Goal: Task Accomplishment & Management: Manage account settings

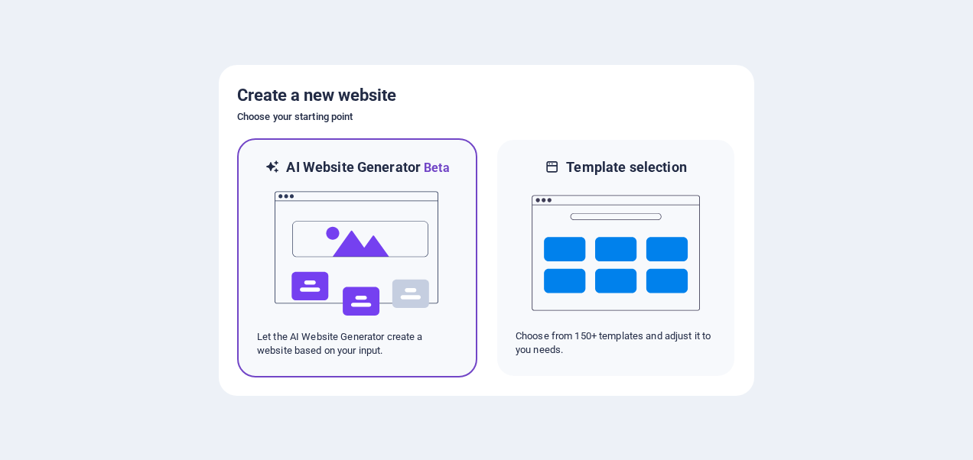
click at [375, 231] on img at bounding box center [357, 253] width 168 height 153
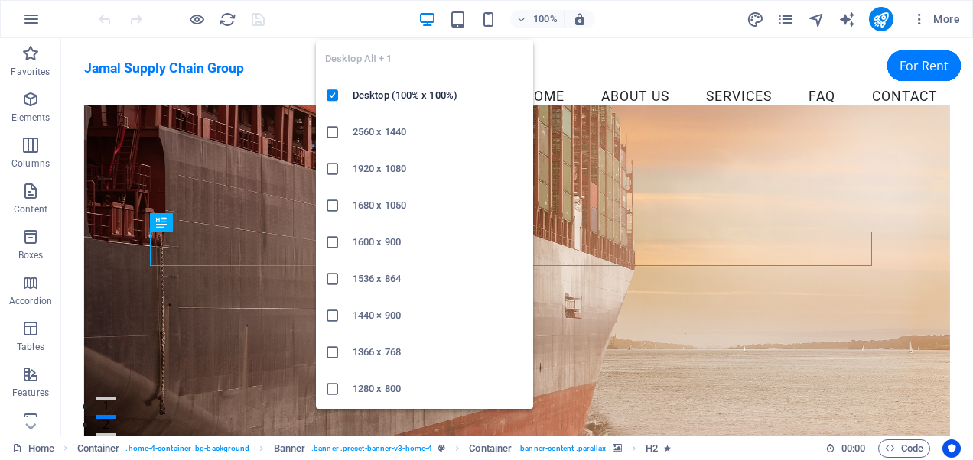
click at [424, 17] on icon "button" at bounding box center [427, 20] width 18 height 18
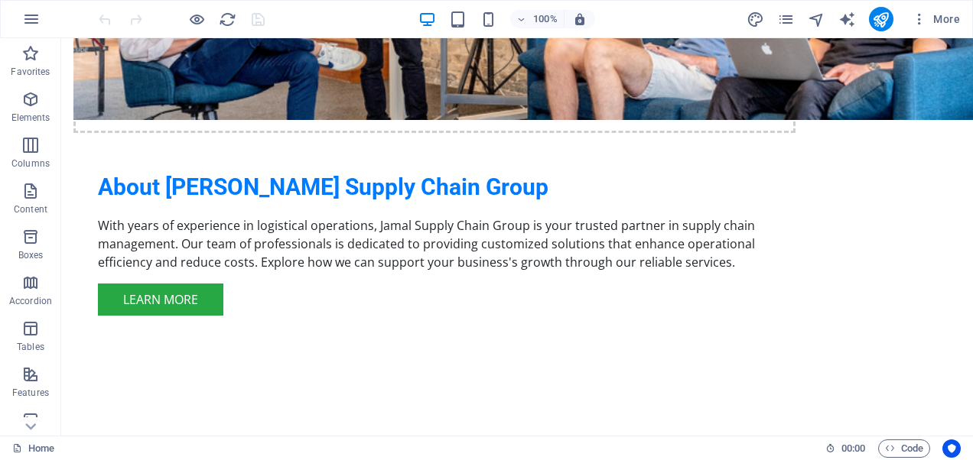
scroll to position [291, 0]
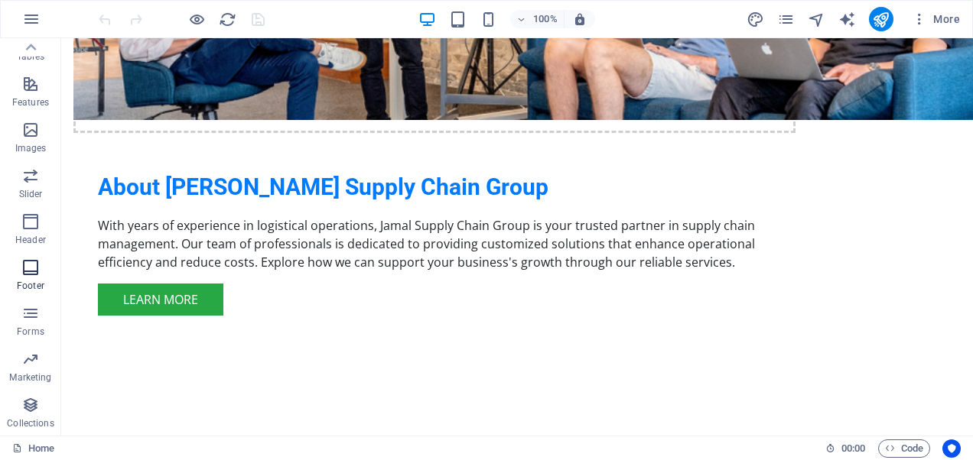
drag, startPoint x: 28, startPoint y: 274, endPoint x: 113, endPoint y: 246, distance: 89.2
click at [28, 274] on icon "button" at bounding box center [30, 267] width 18 height 18
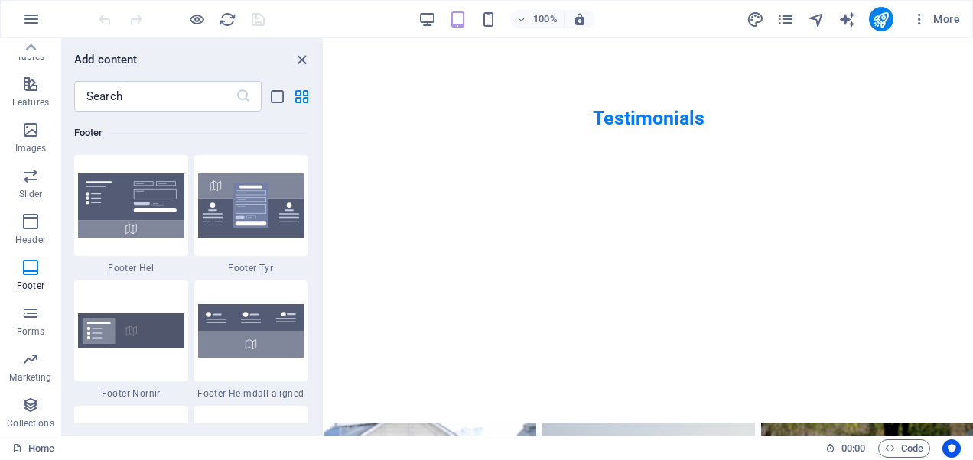
scroll to position [15858, 0]
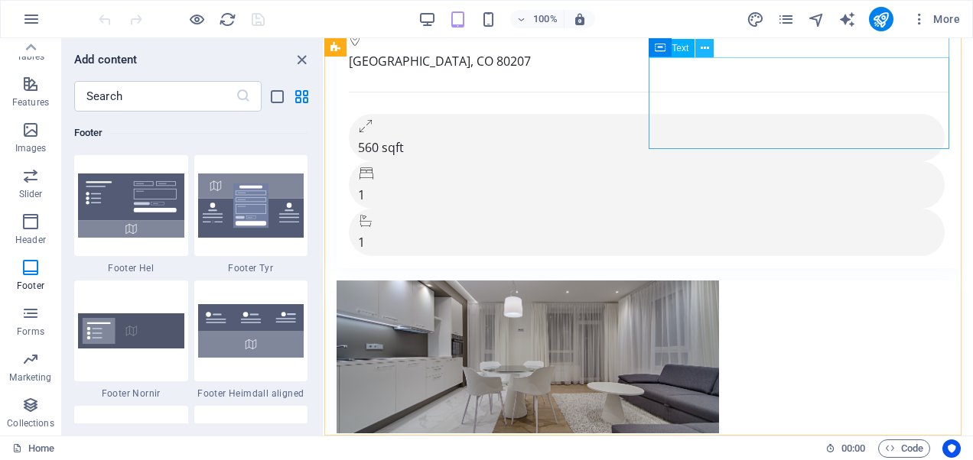
click at [707, 47] on icon at bounding box center [704, 49] width 8 height 16
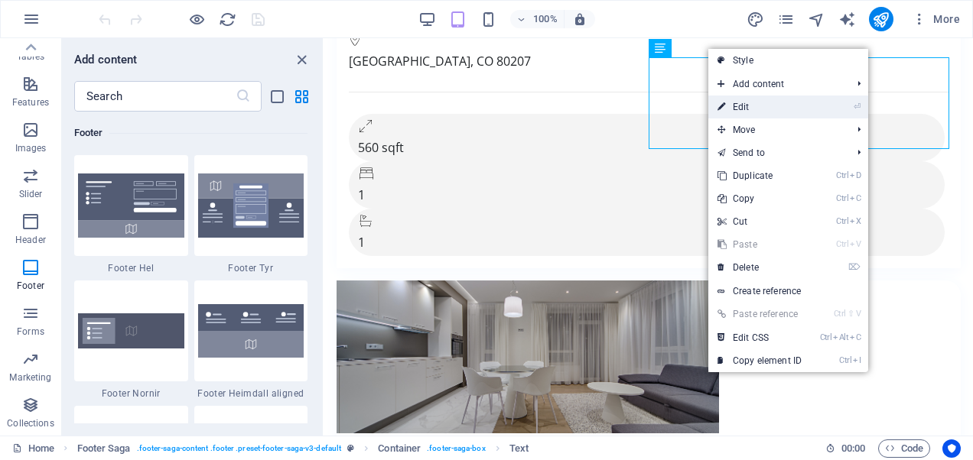
click at [730, 105] on link "⏎ Edit" at bounding box center [759, 107] width 102 height 23
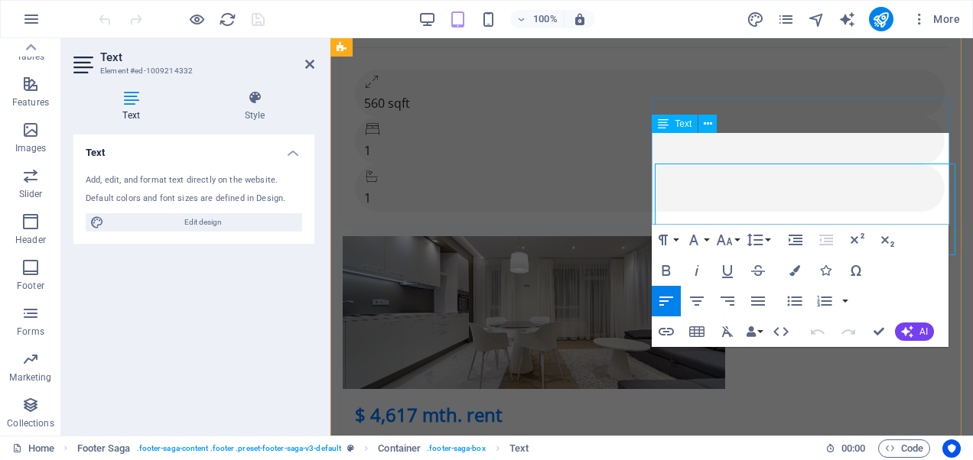
scroll to position [15751, 0]
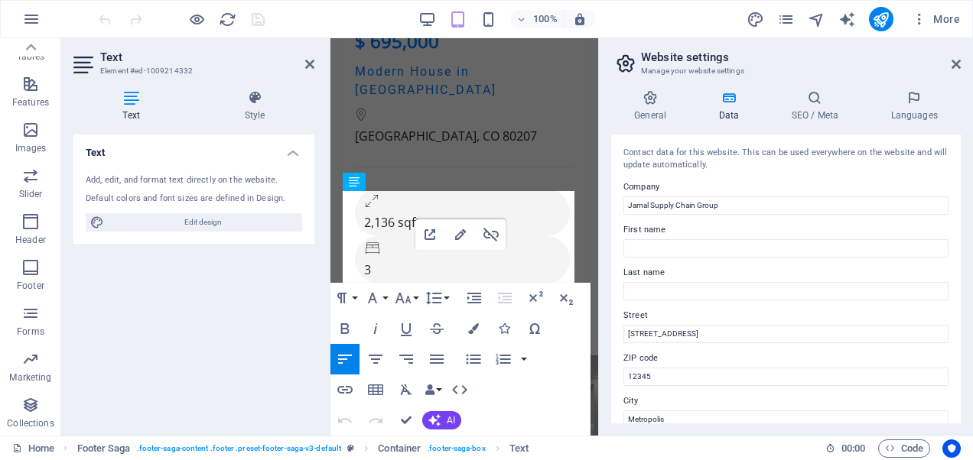
scroll to position [24155, 0]
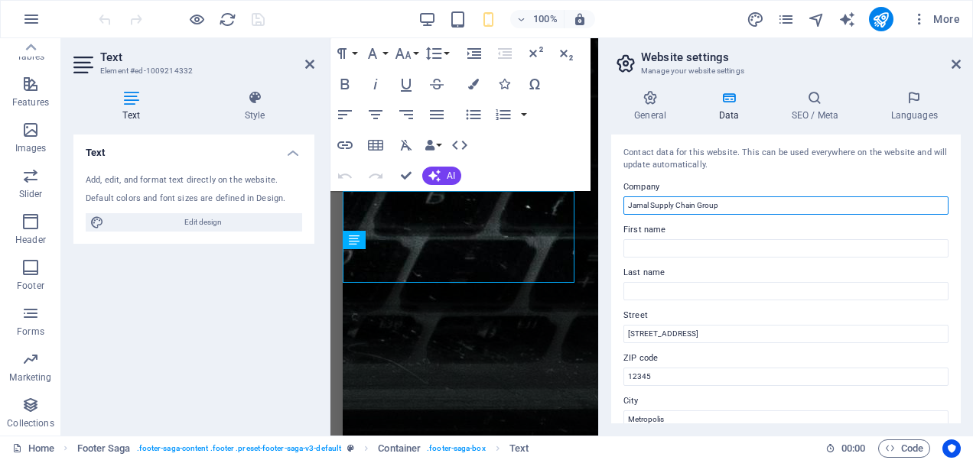
click at [697, 203] on input "Jamal Supply Chain Group" at bounding box center [785, 206] width 325 height 18
type input "Jamal Supply Chain & Logistics Group"
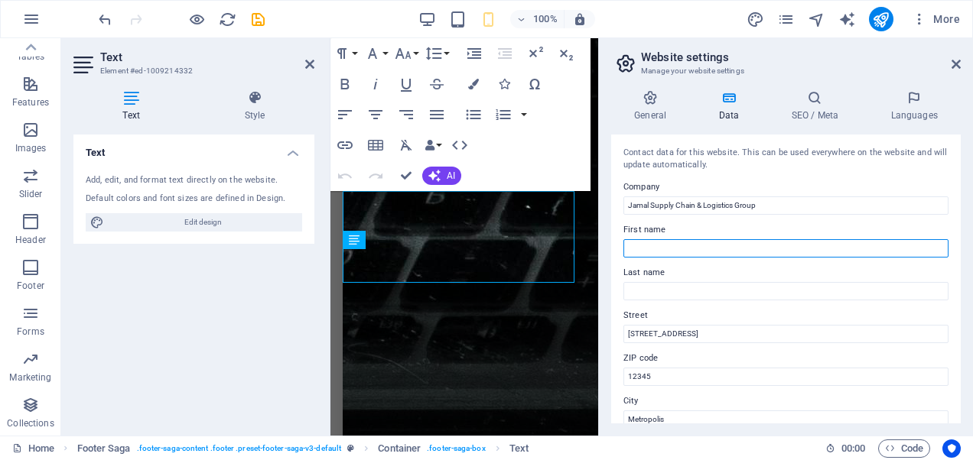
click at [711, 245] on input "First name" at bounding box center [785, 248] width 325 height 18
type input "[PERSON_NAME]"
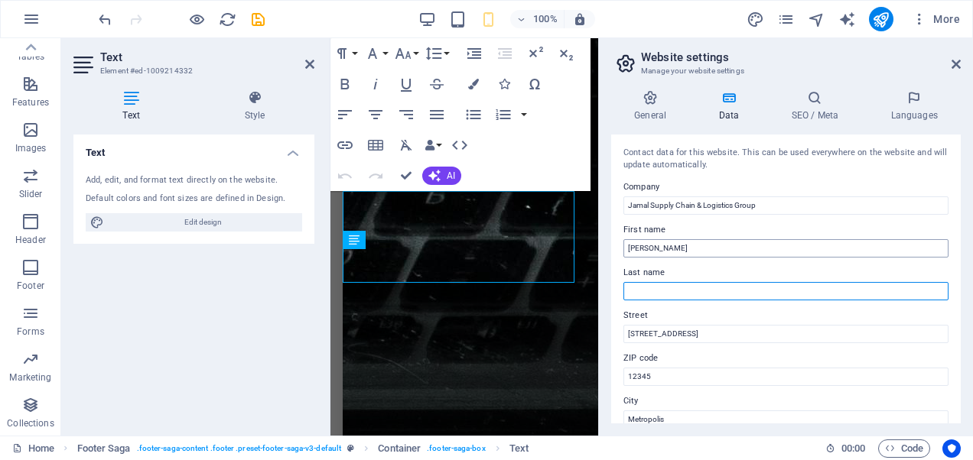
type input "[GEOGRAPHIC_DATA]"
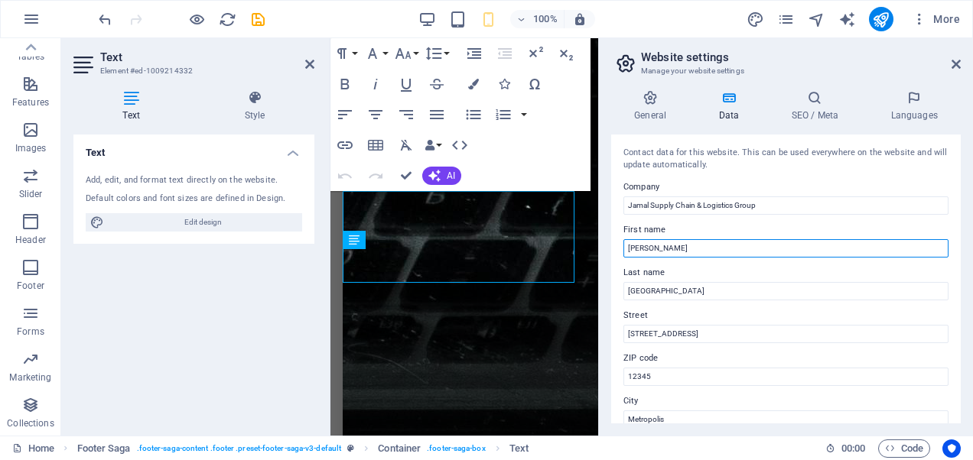
scroll to position [76, 0]
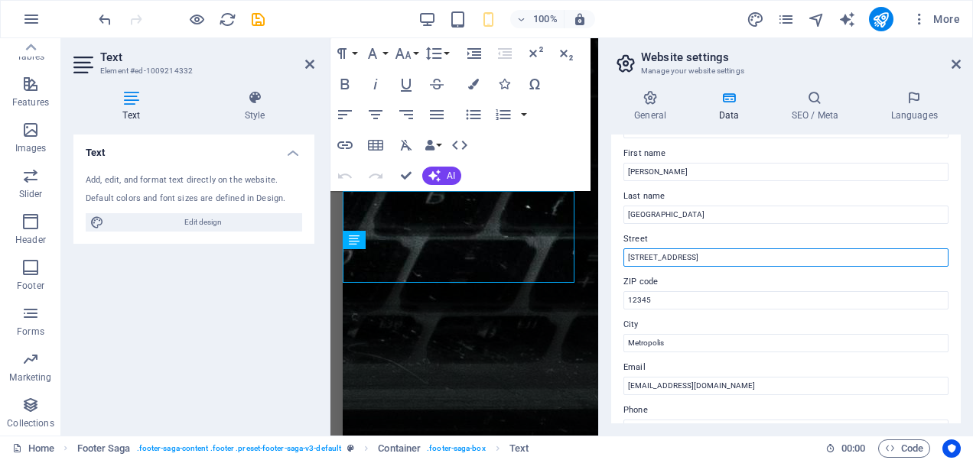
click at [720, 249] on input "[STREET_ADDRESS]" at bounding box center [785, 258] width 325 height 18
click at [721, 252] on input "[STREET_ADDRESS]" at bounding box center [785, 258] width 325 height 18
type input "[DATE][STREET_ADDRESS]"
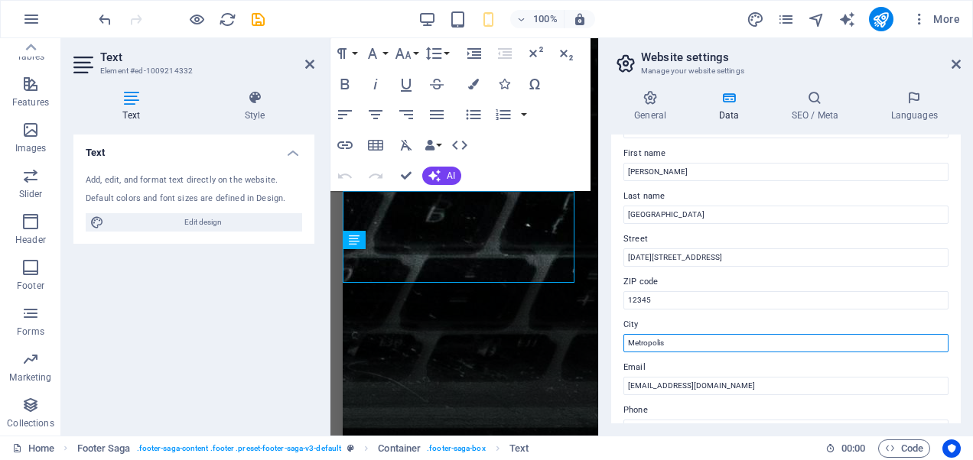
click at [684, 344] on input "Metropolis" at bounding box center [785, 343] width 325 height 18
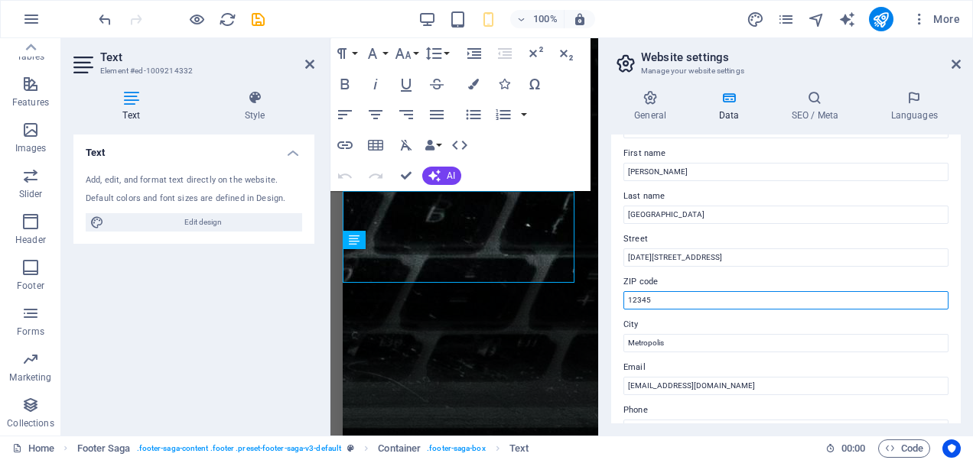
click at [681, 299] on input "12345" at bounding box center [785, 300] width 325 height 18
click at [680, 299] on input "12345" at bounding box center [785, 300] width 325 height 18
type input "+967"
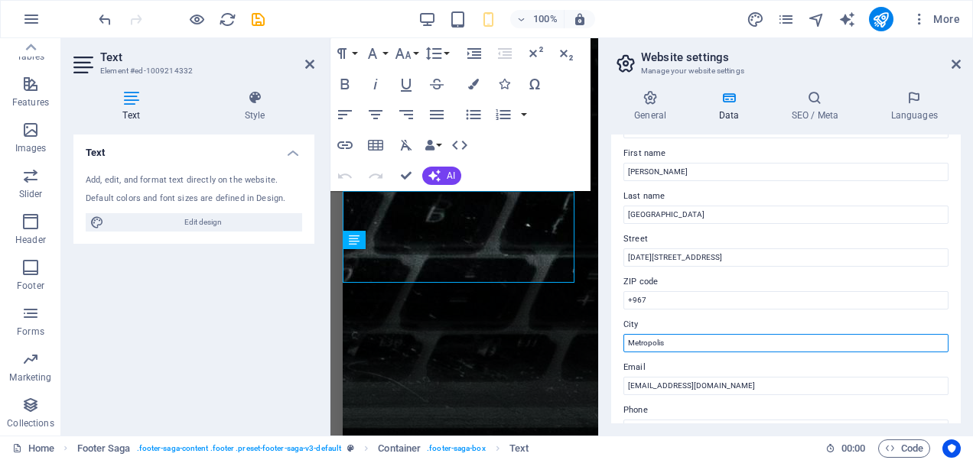
click at [691, 346] on input "Metropolis" at bounding box center [785, 343] width 325 height 18
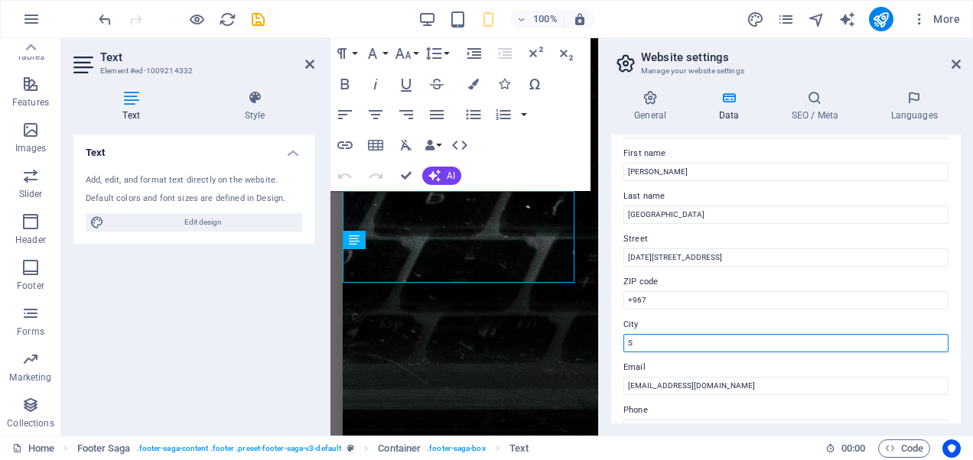
type input "Sana'a"
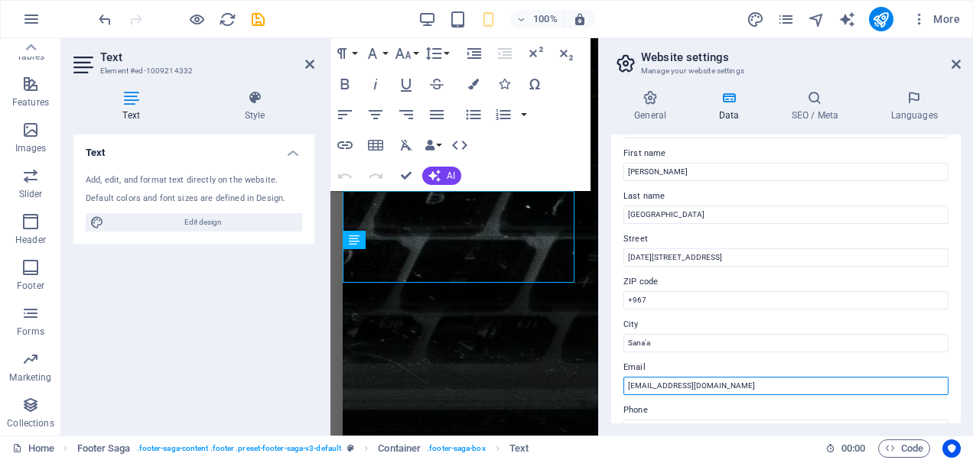
click at [737, 386] on input "[EMAIL_ADDRESS][DOMAIN_NAME]" at bounding box center [785, 386] width 325 height 18
click at [684, 388] on input "[EMAIL_ADDRESS][DOMAIN_NAME]" at bounding box center [785, 386] width 325 height 18
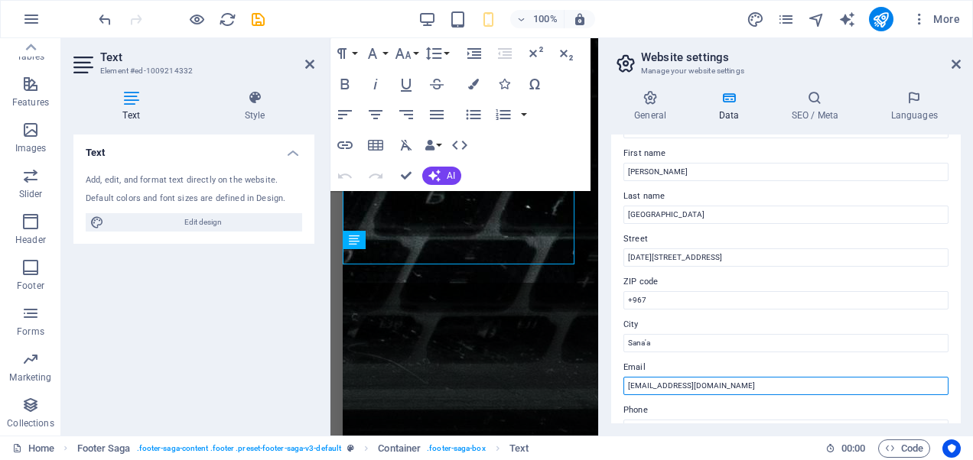
scroll to position [229, 0]
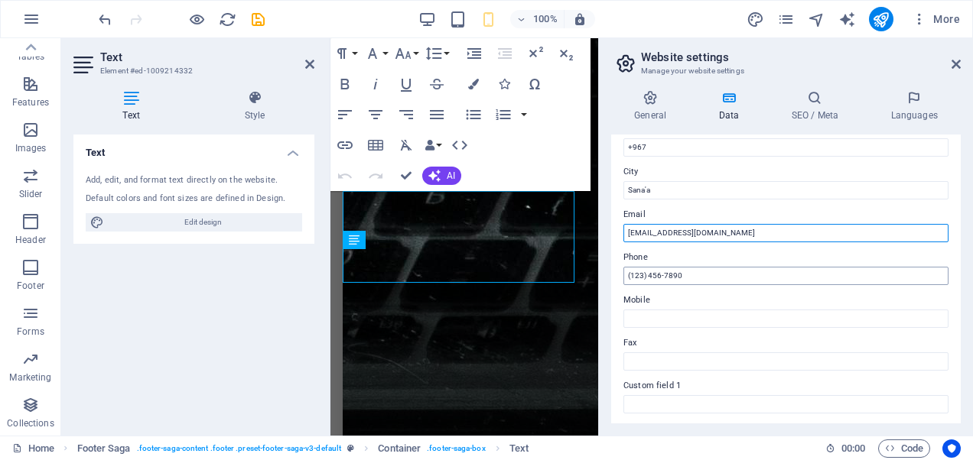
type input "[EMAIL_ADDRESS][DOMAIN_NAME]"
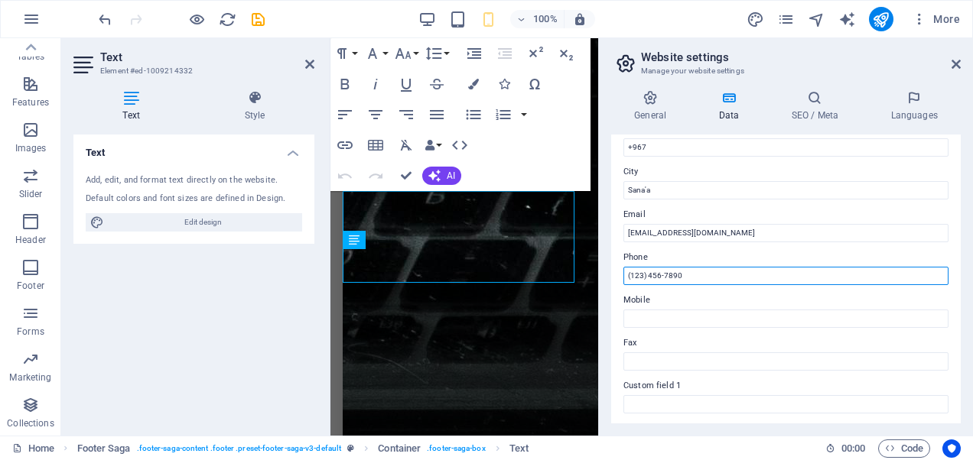
click at [711, 267] on input "(123) 456-7890" at bounding box center [785, 276] width 325 height 18
click at [711, 268] on input "(123) 456-7890" at bounding box center [785, 276] width 325 height 18
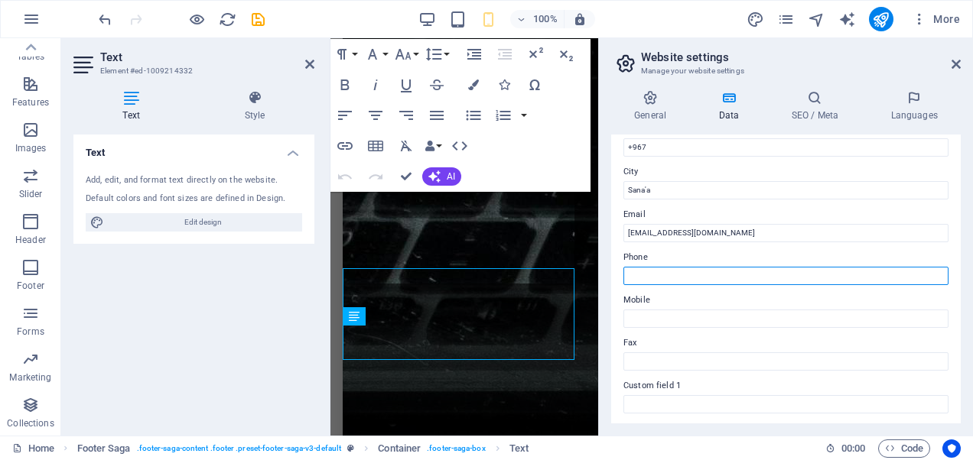
scroll to position [24137, 0]
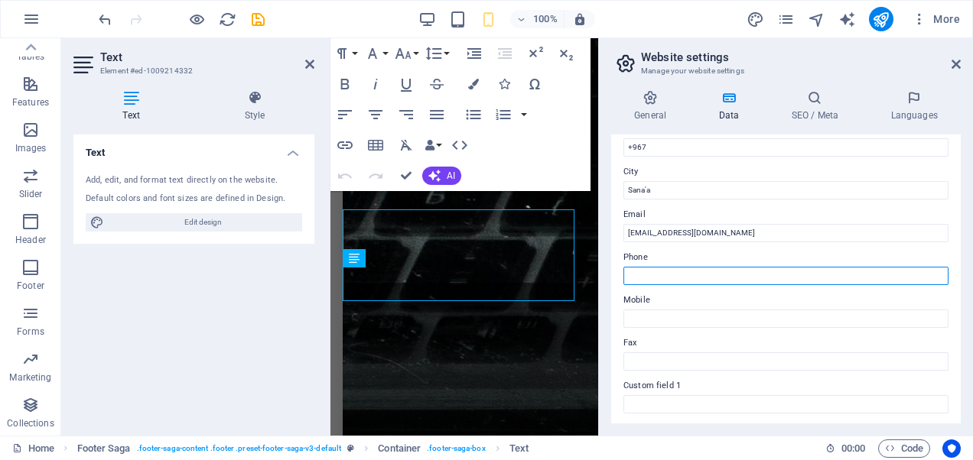
click at [713, 269] on input "Phone" at bounding box center [785, 276] width 325 height 18
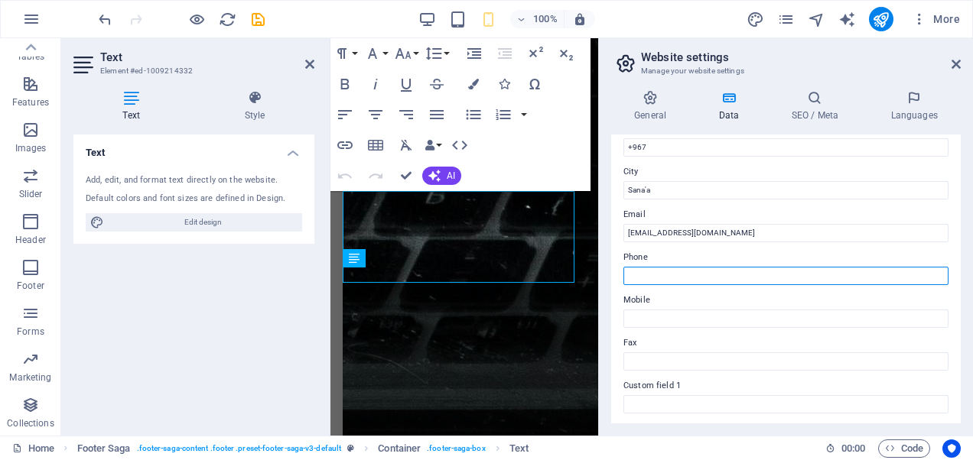
type input "(123) 456-7890"
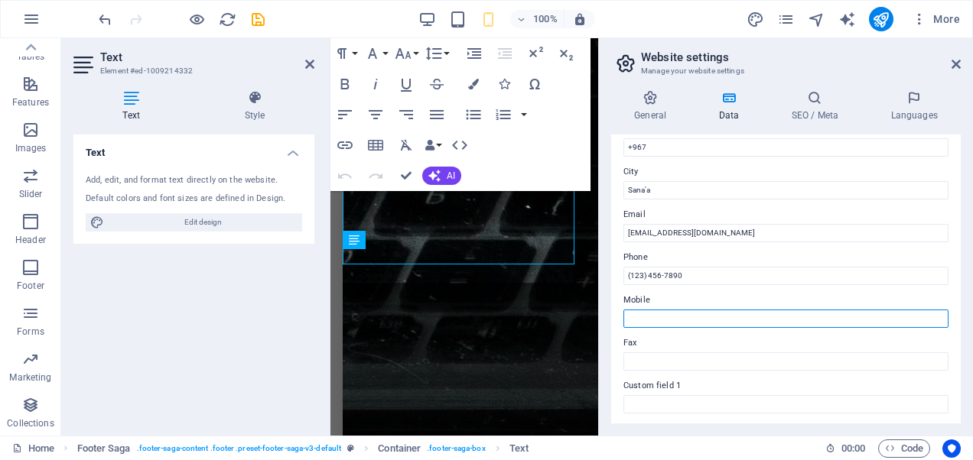
click at [700, 316] on input "Mobile" at bounding box center [785, 319] width 325 height 18
type input "[PHONE_NUMBER]"
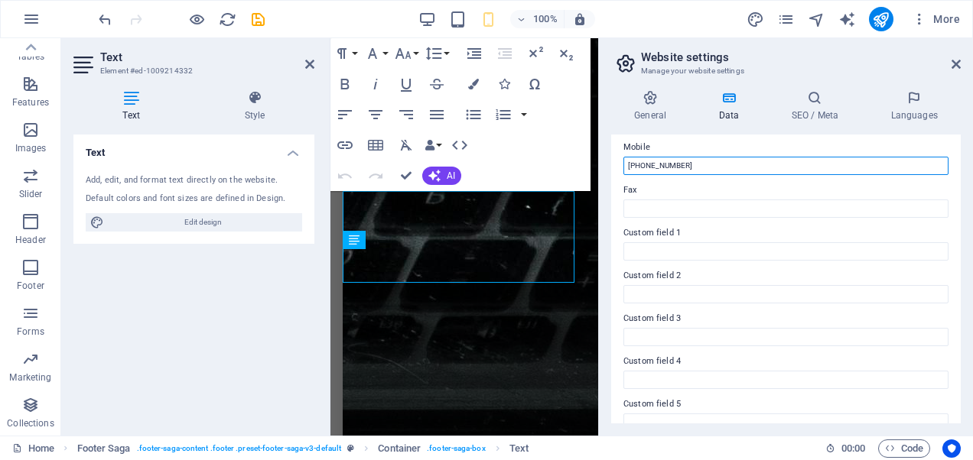
scroll to position [445, 0]
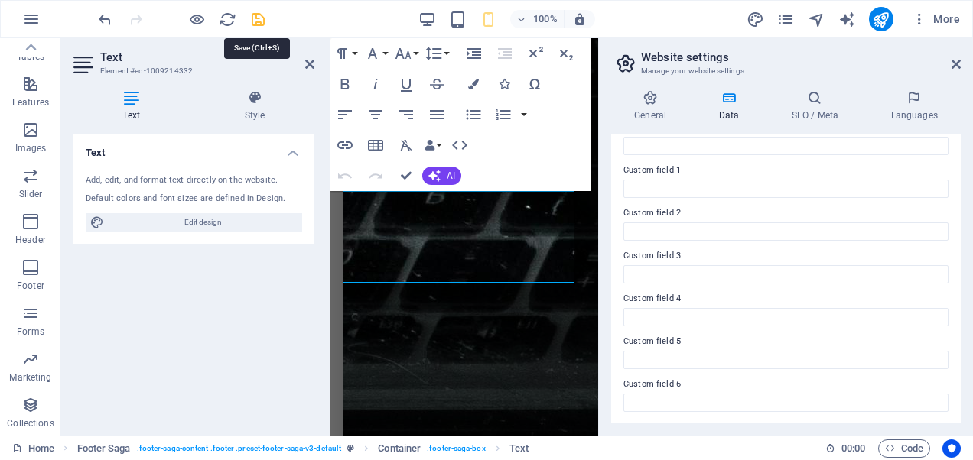
click at [252, 20] on icon "save" at bounding box center [258, 20] width 18 height 18
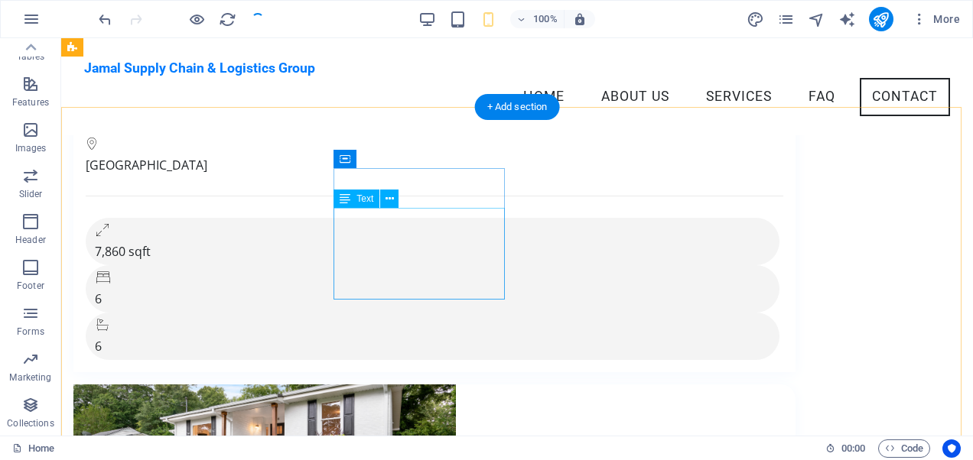
checkbox input "false"
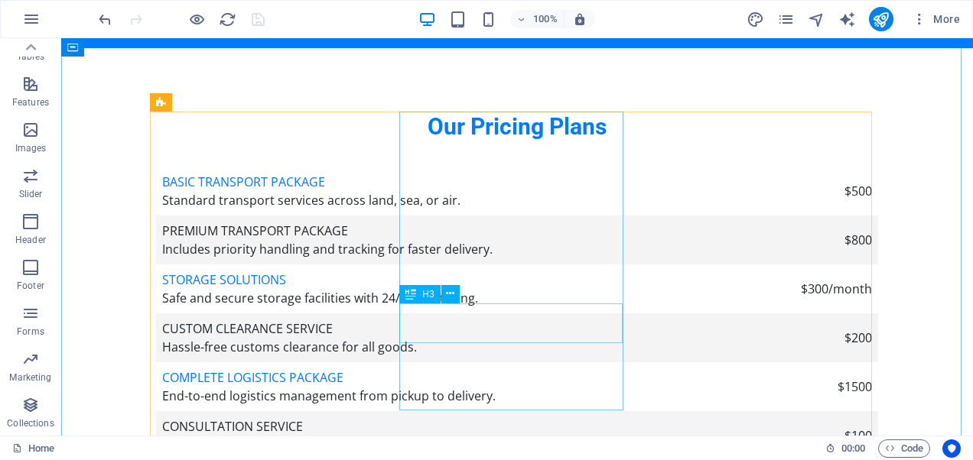
scroll to position [3759, 0]
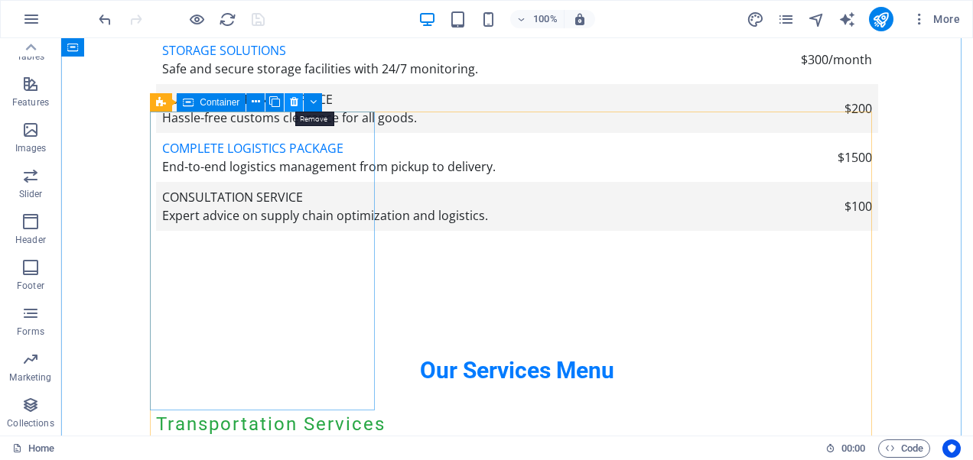
click at [292, 106] on icon at bounding box center [294, 102] width 8 height 16
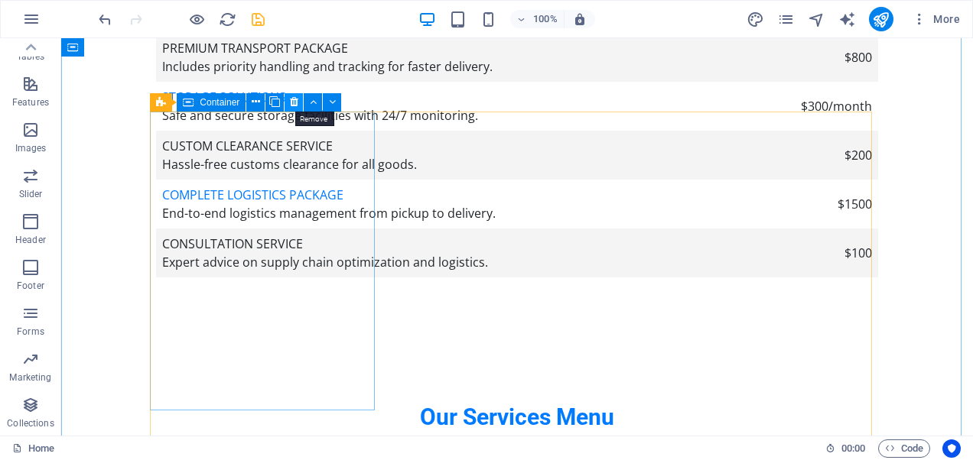
click at [291, 108] on icon at bounding box center [294, 102] width 8 height 16
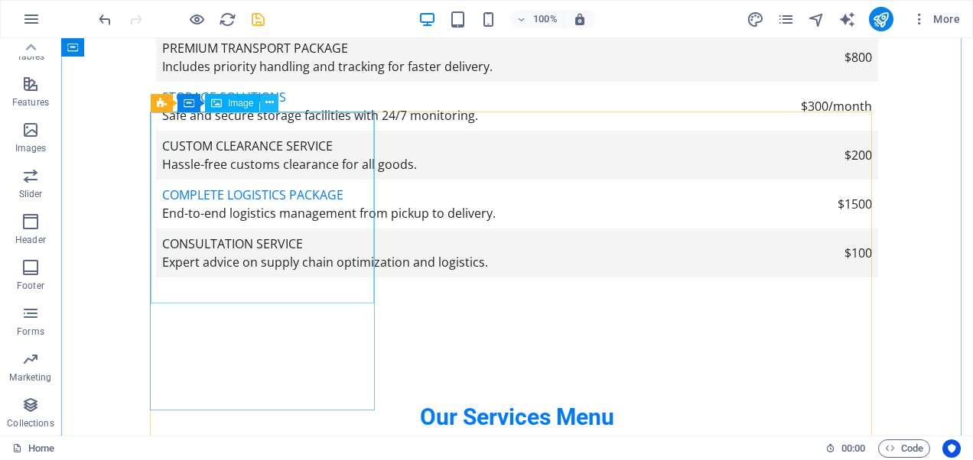
click at [270, 106] on icon at bounding box center [269, 103] width 8 height 16
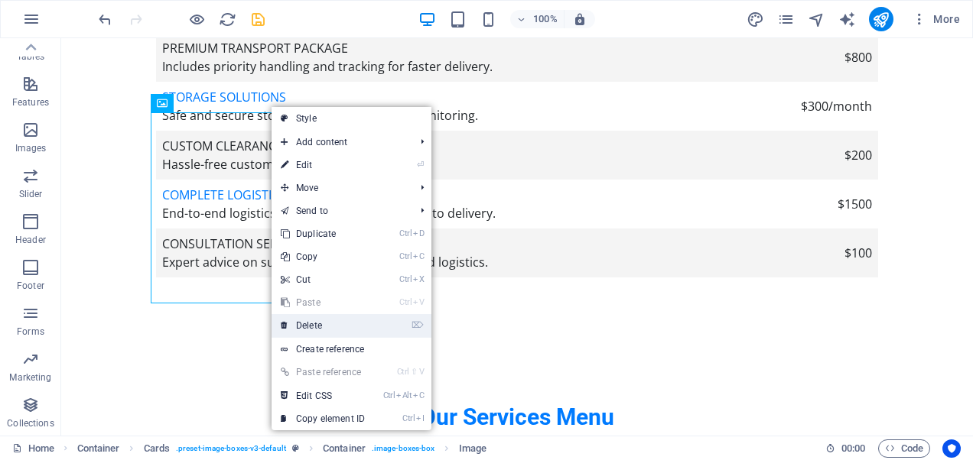
click at [313, 322] on link "⌦ Delete" at bounding box center [322, 325] width 102 height 23
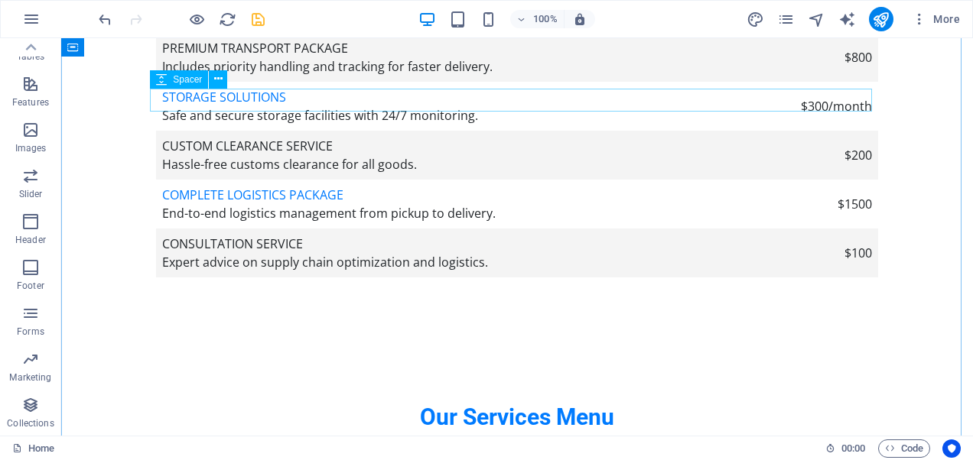
scroll to position [3682, 0]
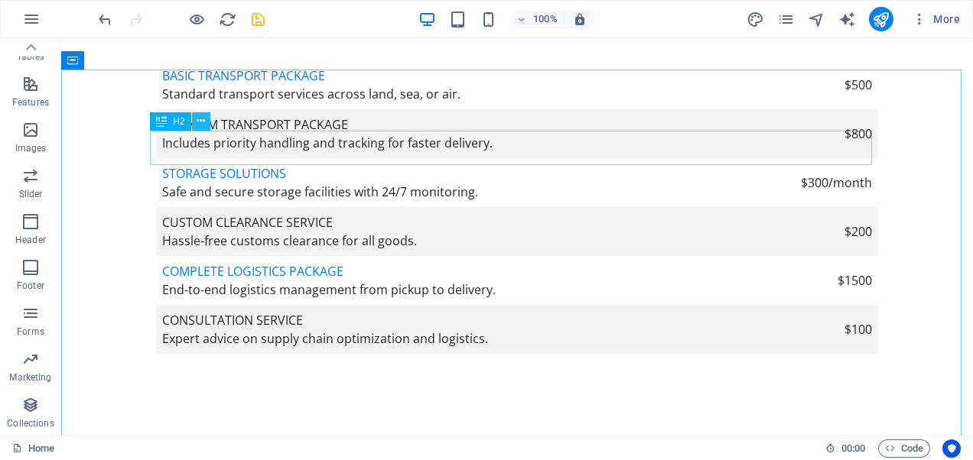
click at [207, 123] on button at bounding box center [201, 121] width 18 height 18
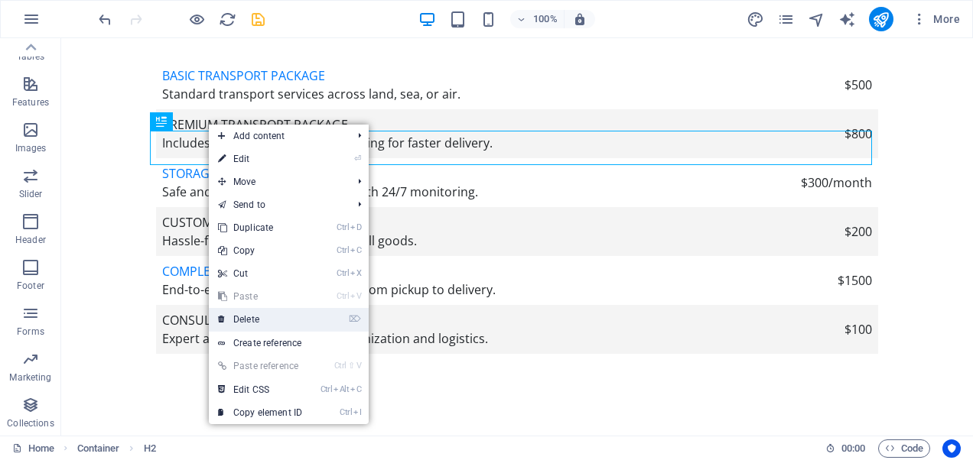
click at [253, 316] on link "⌦ Delete" at bounding box center [260, 319] width 102 height 23
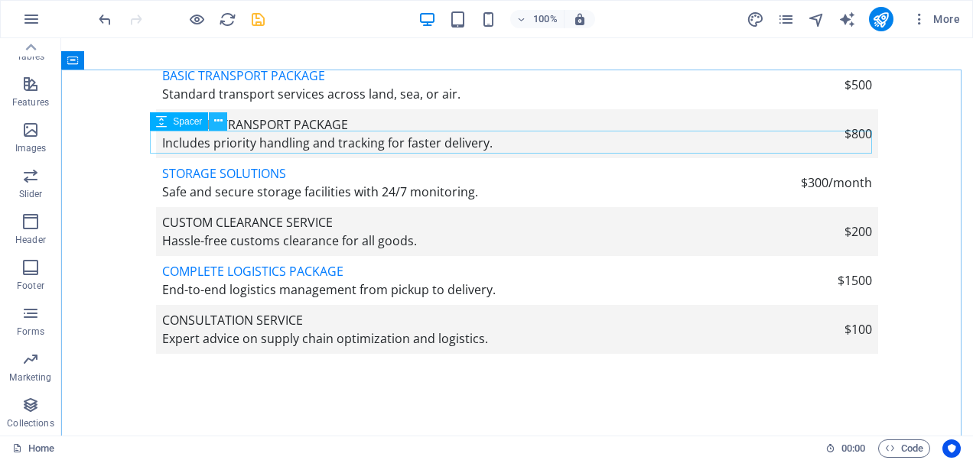
click at [217, 122] on icon at bounding box center [218, 121] width 8 height 16
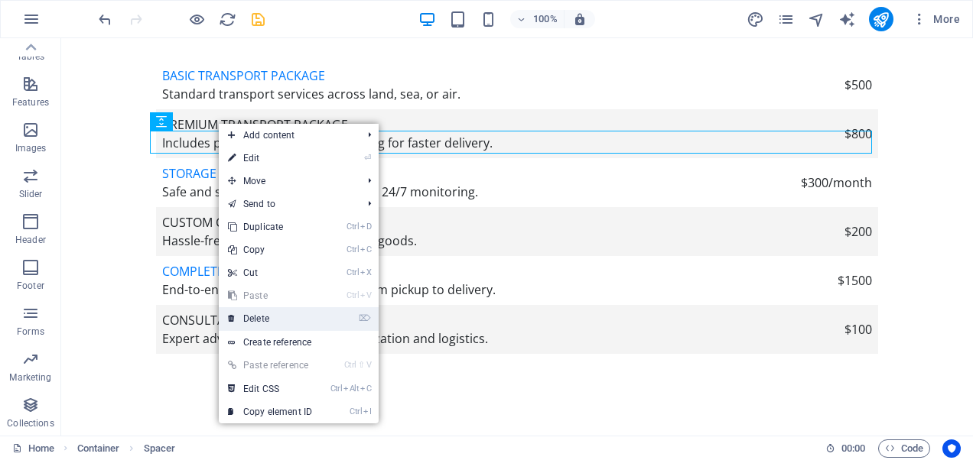
click at [240, 321] on link "⌦ Delete" at bounding box center [270, 318] width 102 height 23
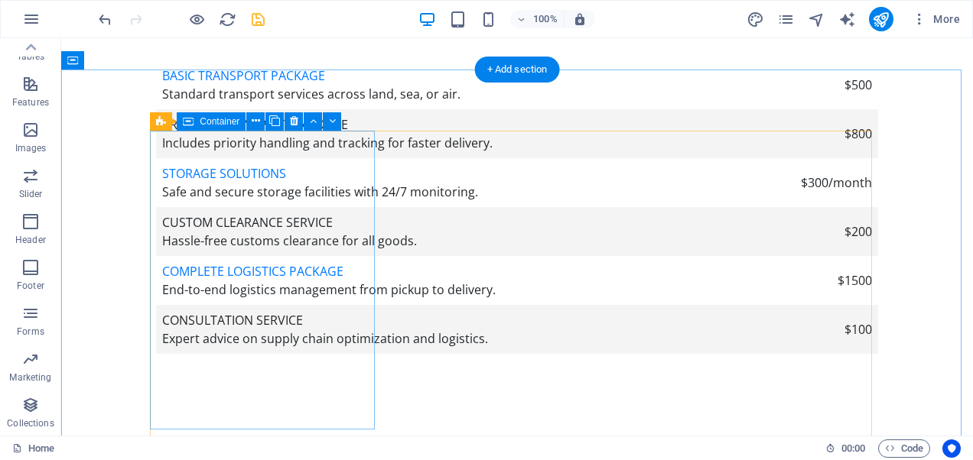
scroll to position [3530, 0]
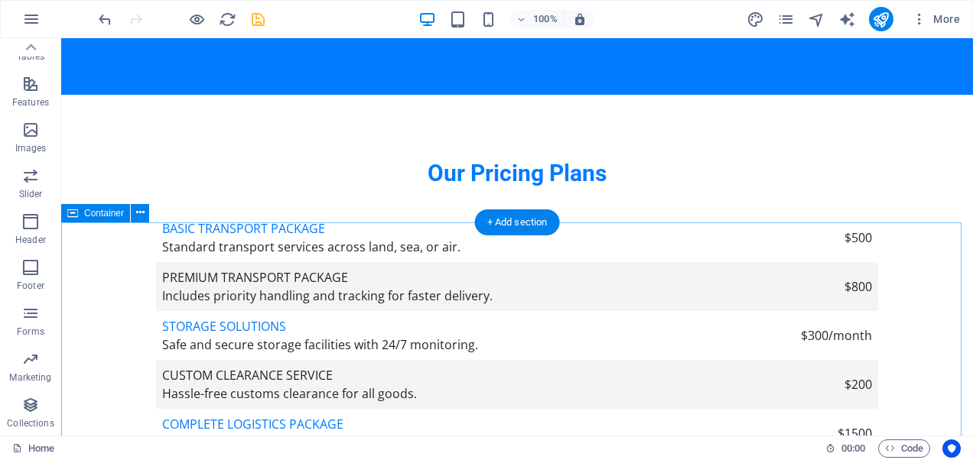
click at [142, 217] on icon at bounding box center [140, 213] width 8 height 16
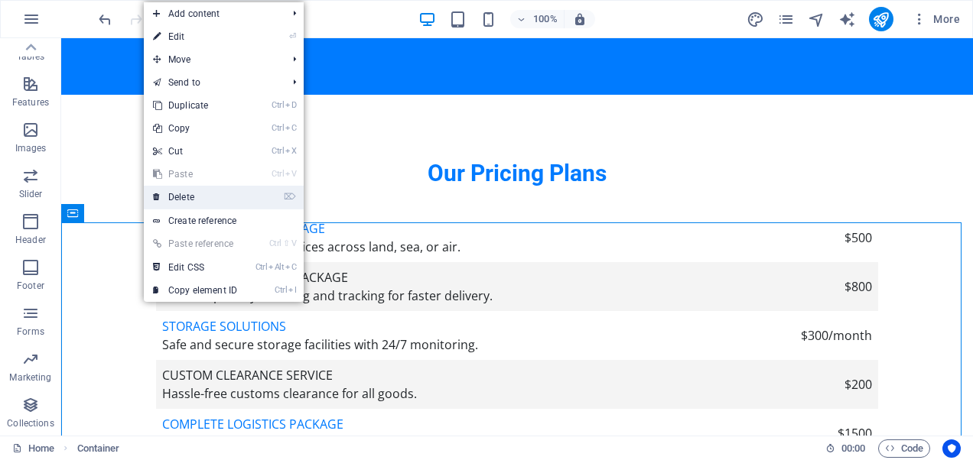
click at [200, 202] on link "⌦ Delete" at bounding box center [195, 197] width 102 height 23
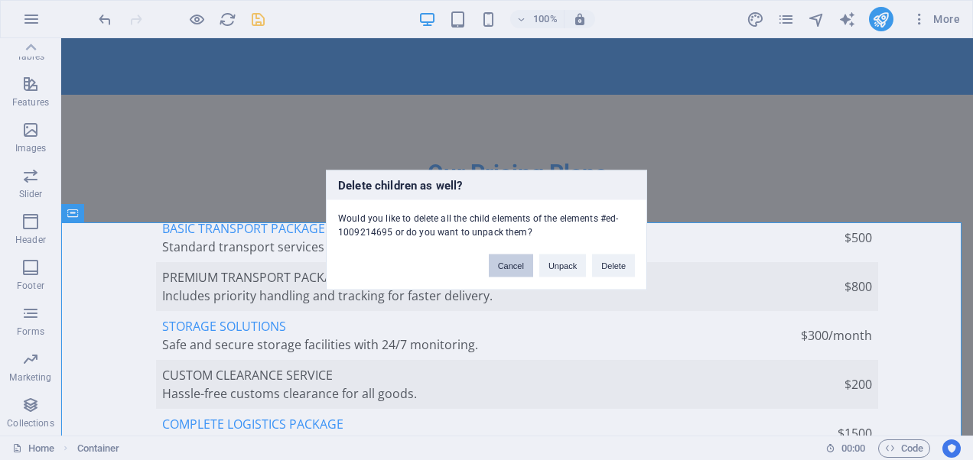
click at [511, 269] on button "Cancel" at bounding box center [511, 266] width 44 height 23
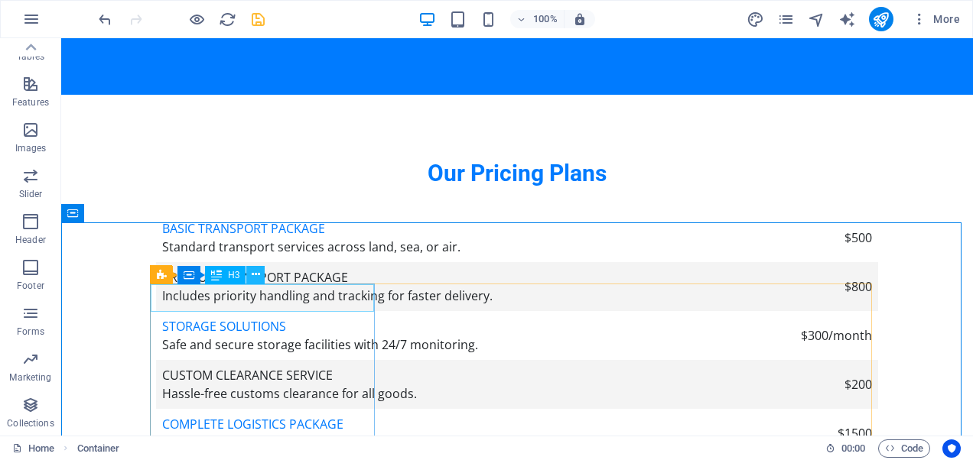
click at [255, 275] on icon at bounding box center [256, 275] width 8 height 16
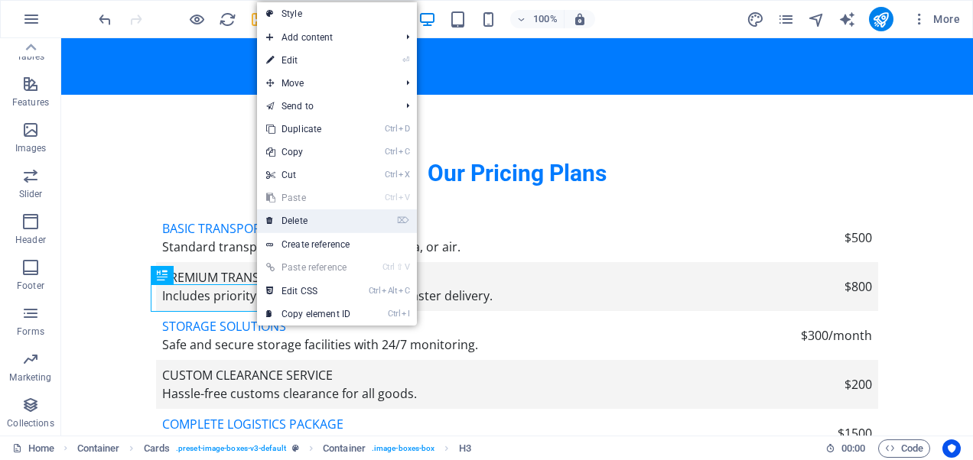
click at [297, 214] on link "⌦ Delete" at bounding box center [308, 221] width 102 height 23
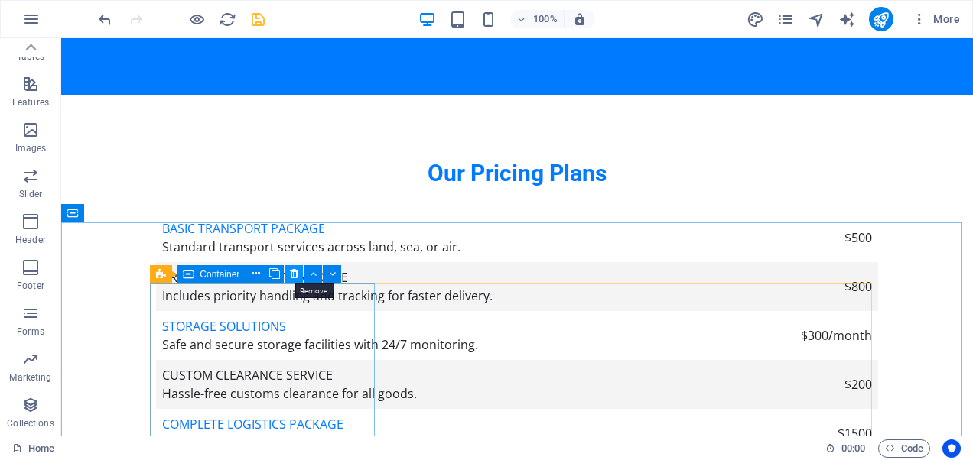
click at [292, 274] on icon at bounding box center [294, 274] width 8 height 16
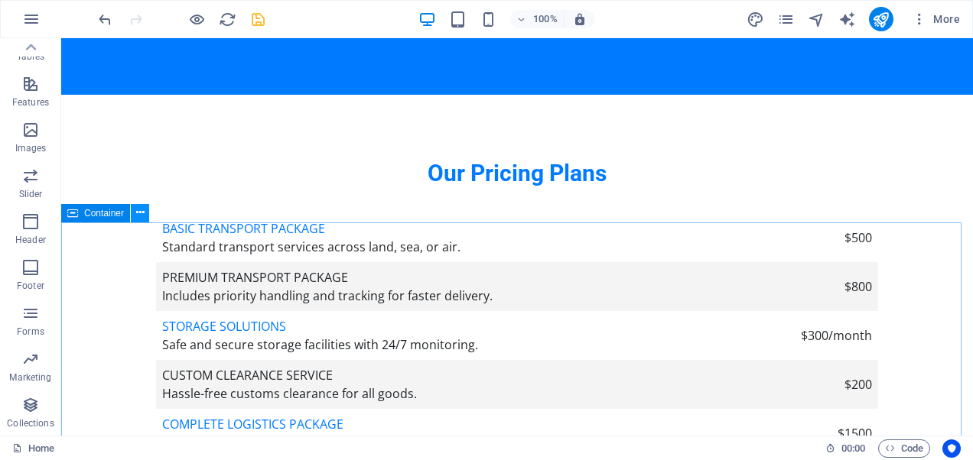
click at [142, 219] on icon at bounding box center [140, 213] width 8 height 16
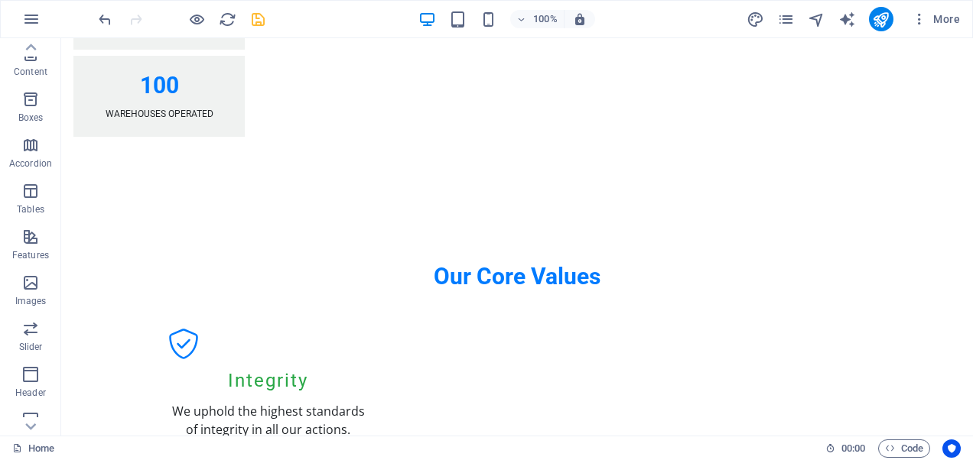
scroll to position [0, 0]
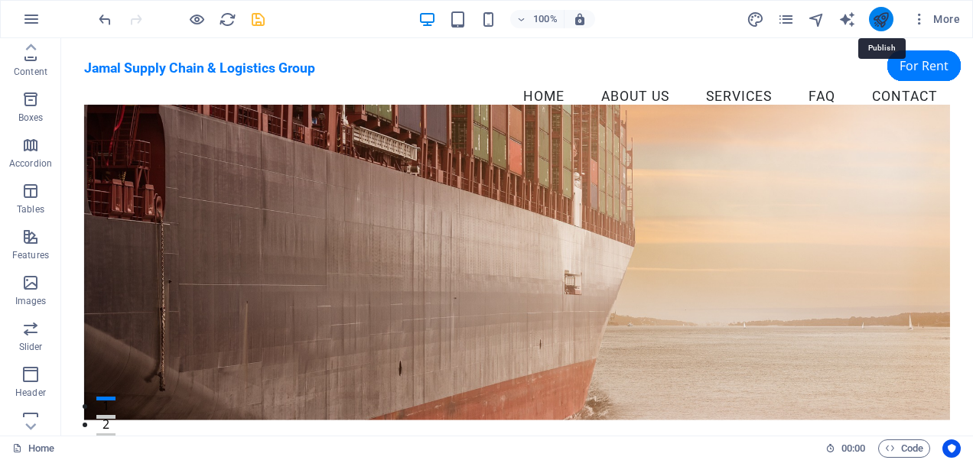
click at [885, 17] on icon "publish" at bounding box center [881, 20] width 18 height 18
checkbox input "false"
